Goal: Transaction & Acquisition: Book appointment/travel/reservation

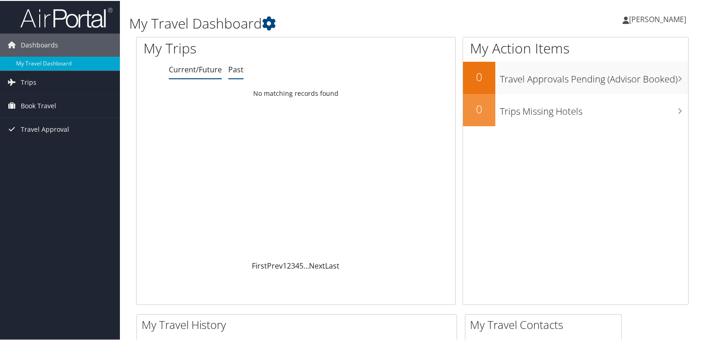
click at [242, 70] on link "Past" at bounding box center [235, 69] width 15 height 10
click at [261, 30] on h1 "My Travel Dashboard" at bounding box center [318, 22] width 378 height 19
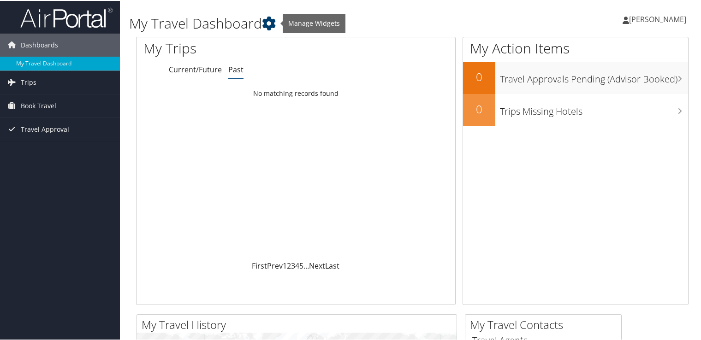
click at [273, 21] on icon at bounding box center [269, 23] width 14 height 14
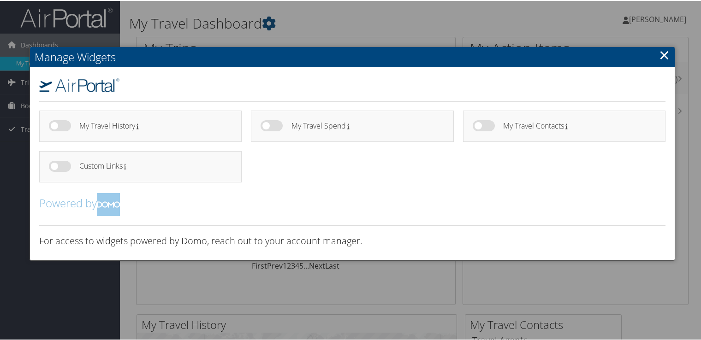
click at [659, 56] on link "×" at bounding box center [664, 54] width 11 height 18
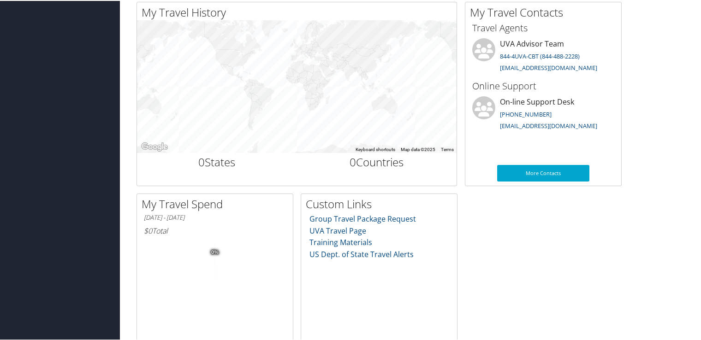
scroll to position [357, 0]
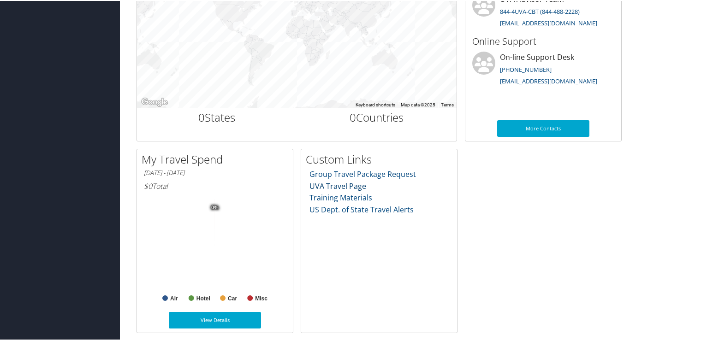
click at [338, 184] on link "UVA Travel Page" at bounding box center [337, 185] width 57 height 10
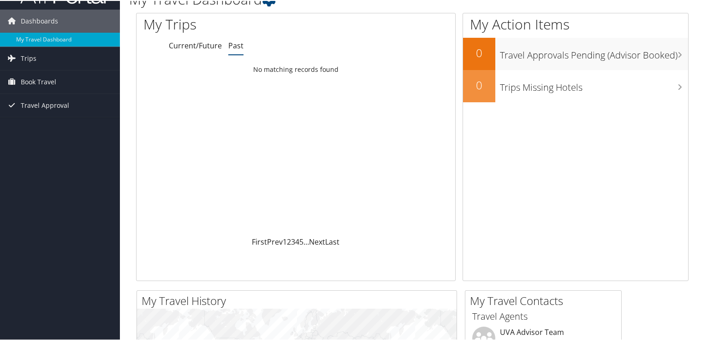
scroll to position [0, 0]
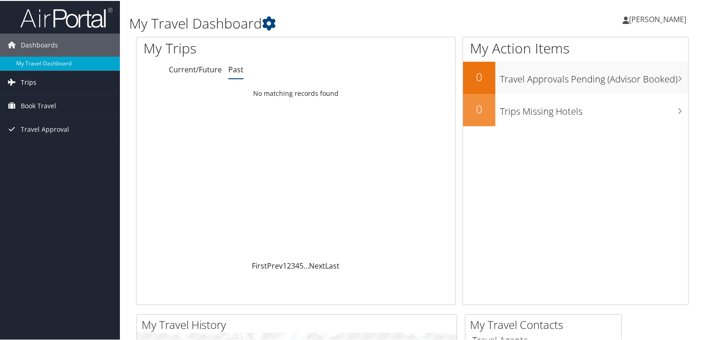
click at [21, 84] on span "Trips" at bounding box center [29, 81] width 16 height 23
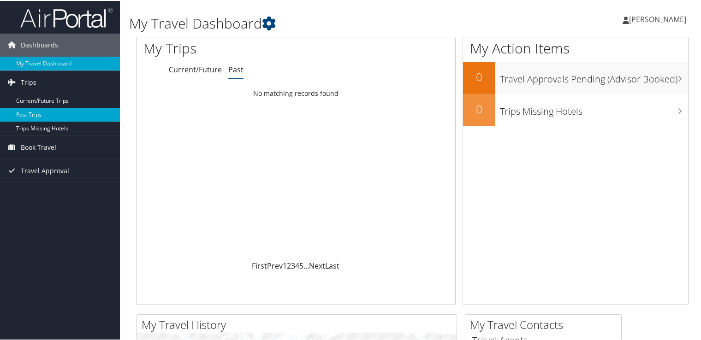
click at [24, 119] on link "Past Trips" at bounding box center [60, 114] width 120 height 14
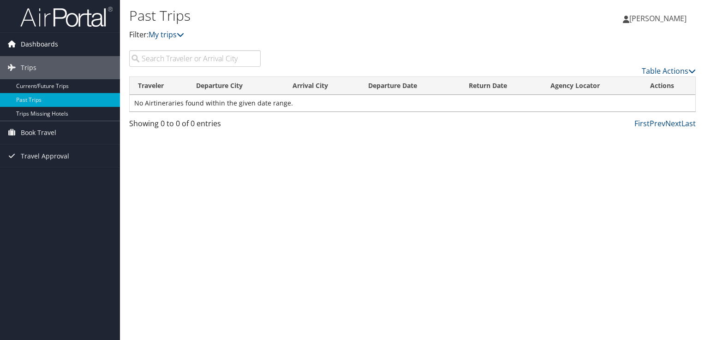
click at [53, 49] on span "Dashboards" at bounding box center [39, 44] width 37 height 23
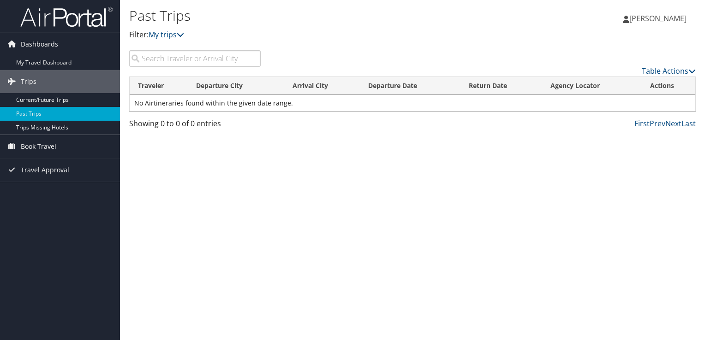
click at [671, 22] on span "[PERSON_NAME]" at bounding box center [657, 18] width 57 height 10
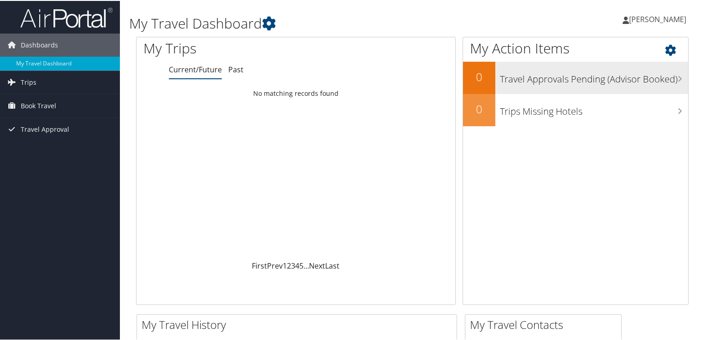
click at [647, 85] on div "Travel Approvals Pending (Advisor Booked)" at bounding box center [591, 77] width 193 height 32
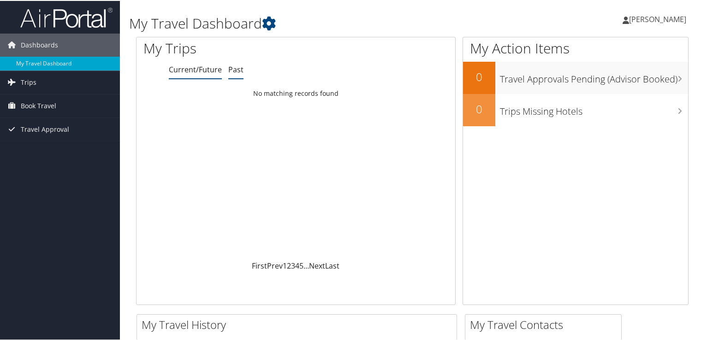
click at [232, 67] on link "Past" at bounding box center [235, 69] width 15 height 10
click at [31, 105] on span "Book Travel" at bounding box center [39, 105] width 36 height 23
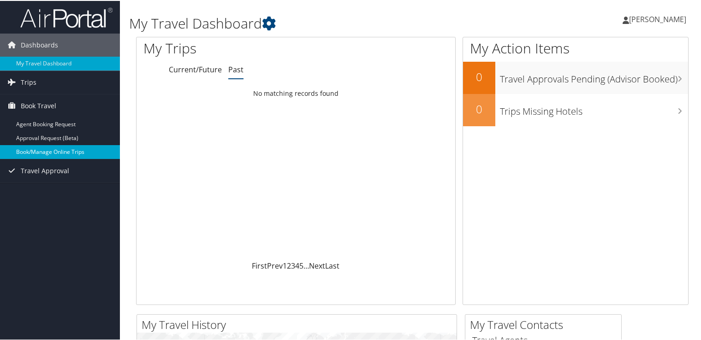
click at [34, 151] on link "Book/Manage Online Trips" at bounding box center [60, 151] width 120 height 14
